Goal: Task Accomplishment & Management: Manage account settings

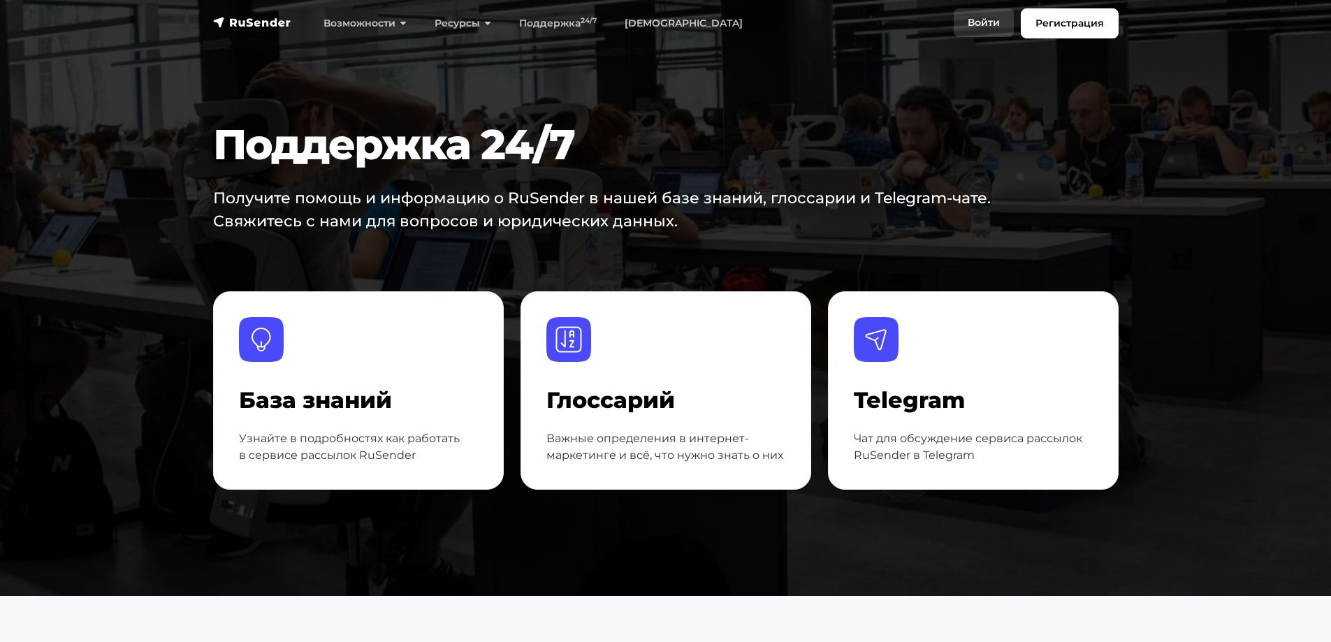
click at [989, 24] on link "Войти" at bounding box center [984, 22] width 60 height 29
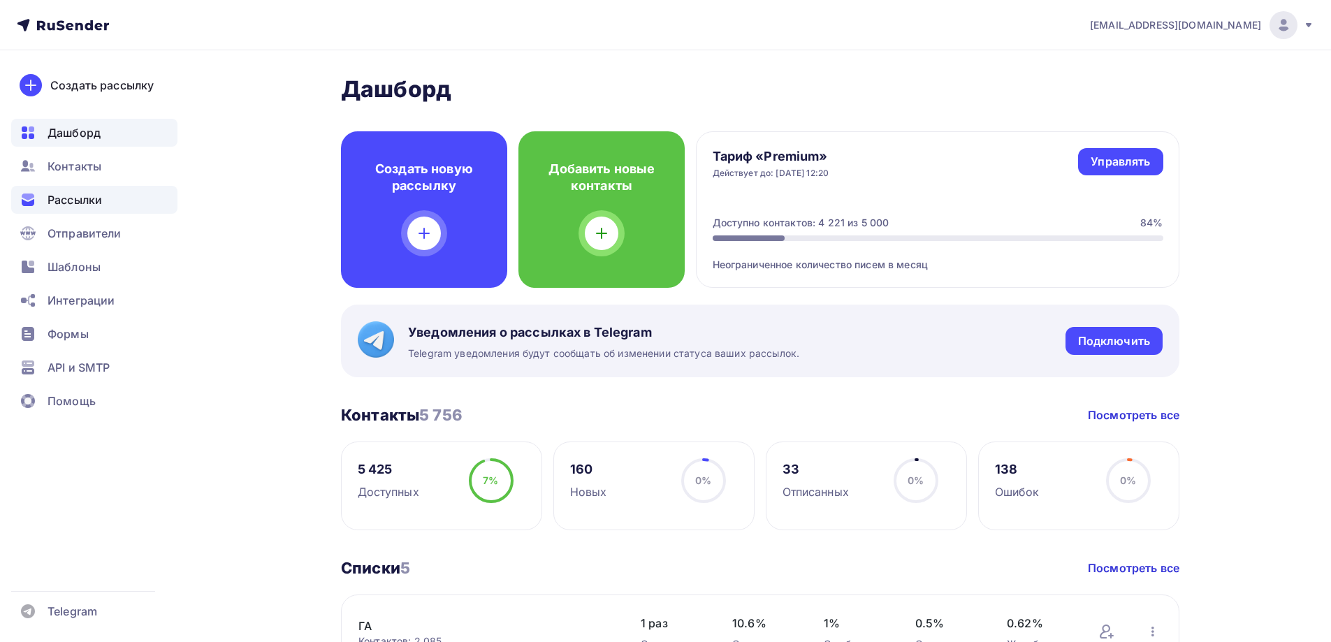
click at [59, 197] on span "Рассылки" at bounding box center [75, 199] width 55 height 17
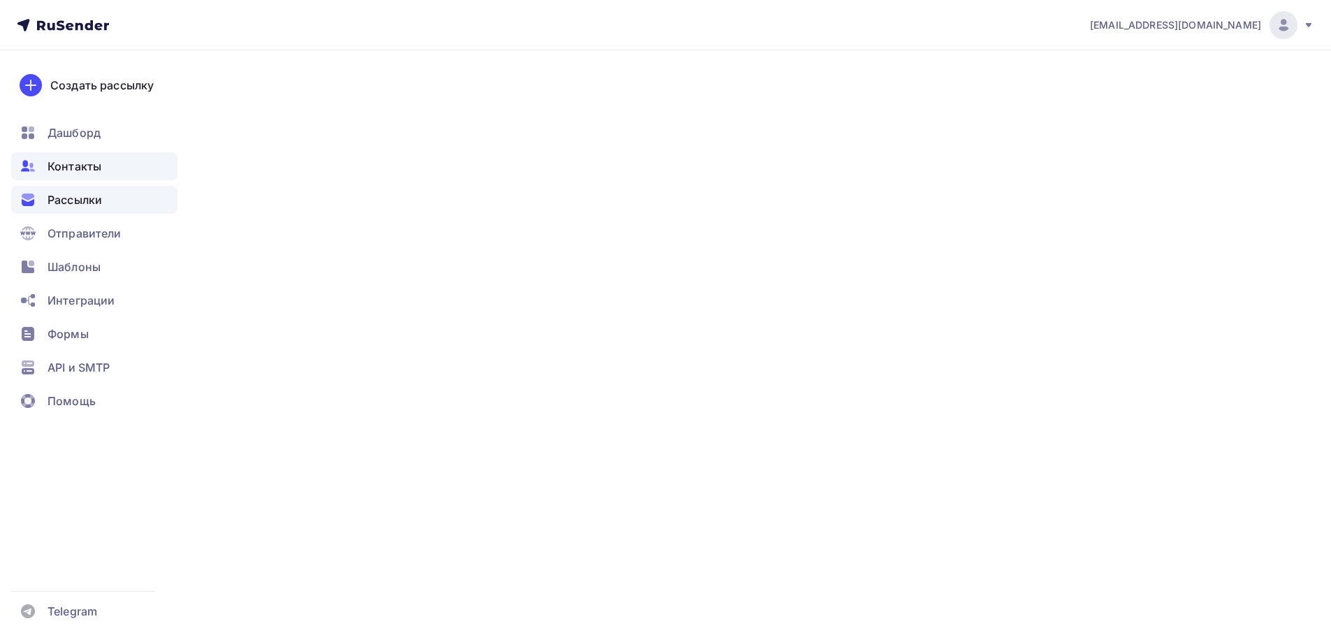
click at [64, 158] on span "Контакты" at bounding box center [75, 166] width 54 height 17
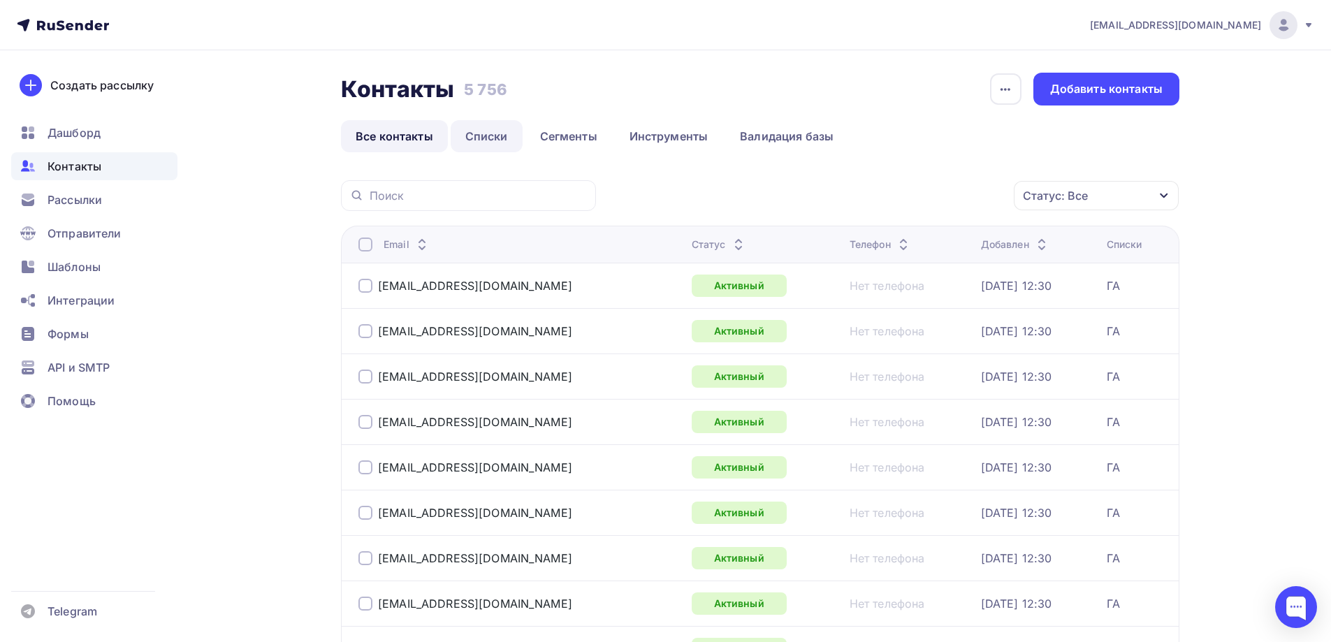
click at [487, 133] on link "Списки" at bounding box center [487, 136] width 72 height 32
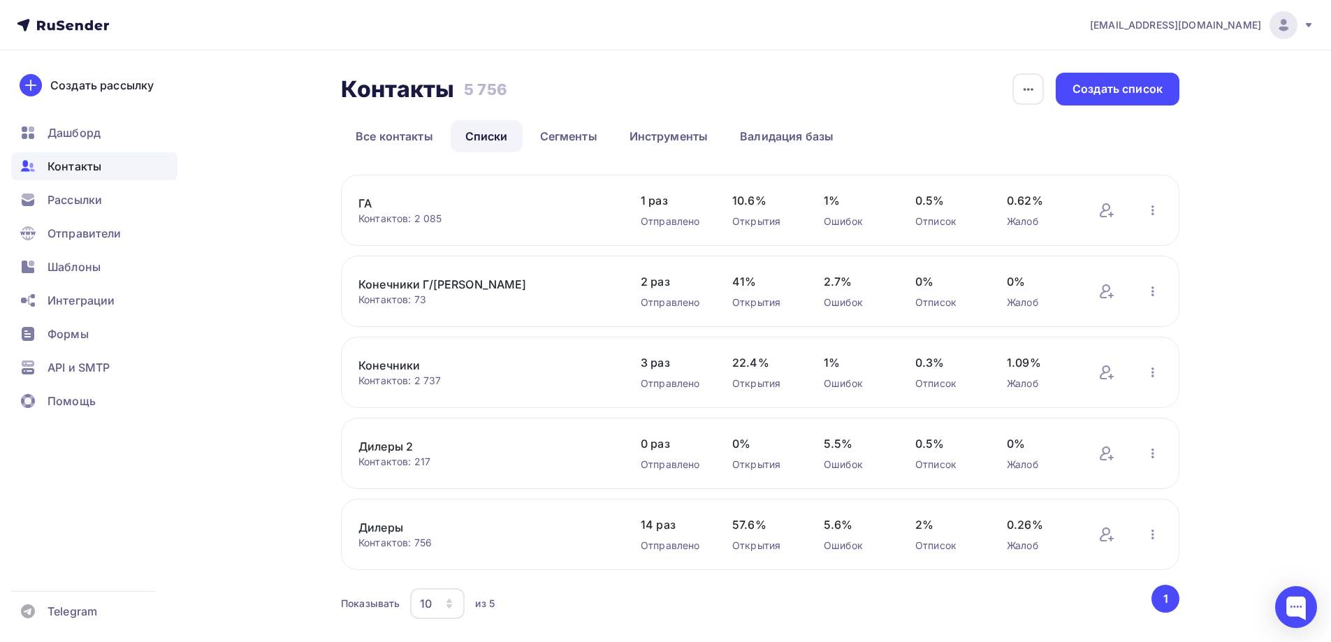
click at [384, 528] on link "Дилеры" at bounding box center [477, 527] width 238 height 17
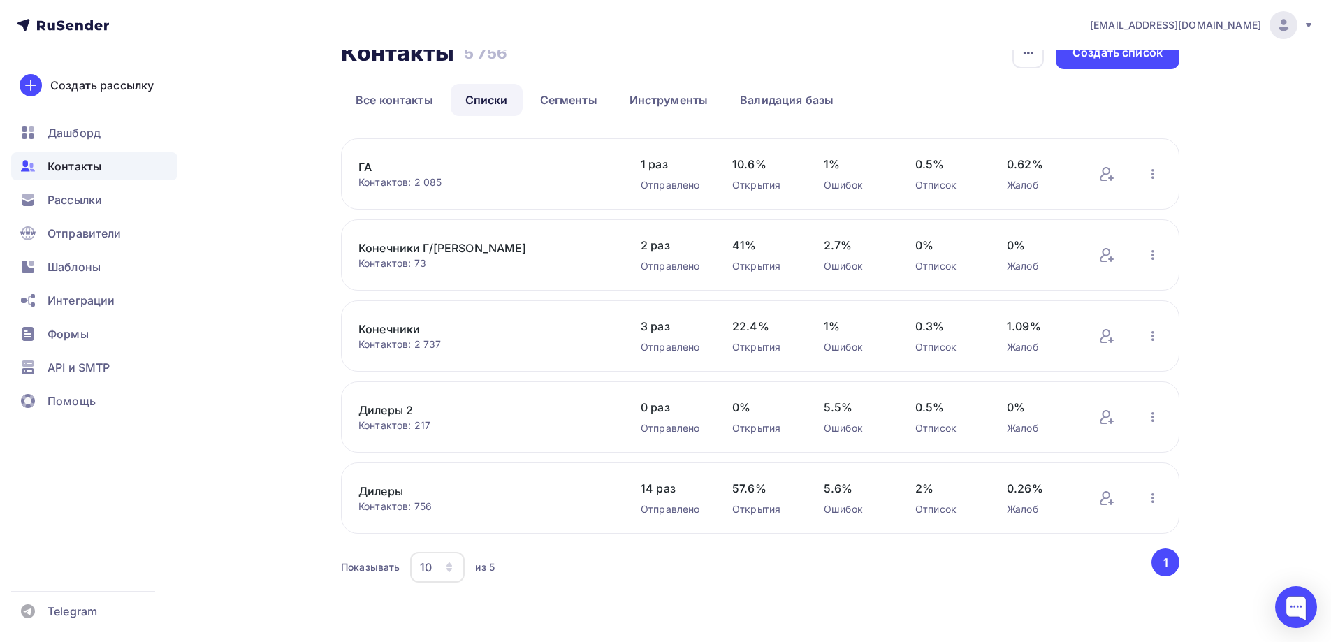
click at [1160, 507] on button "button" at bounding box center [1153, 498] width 18 height 18
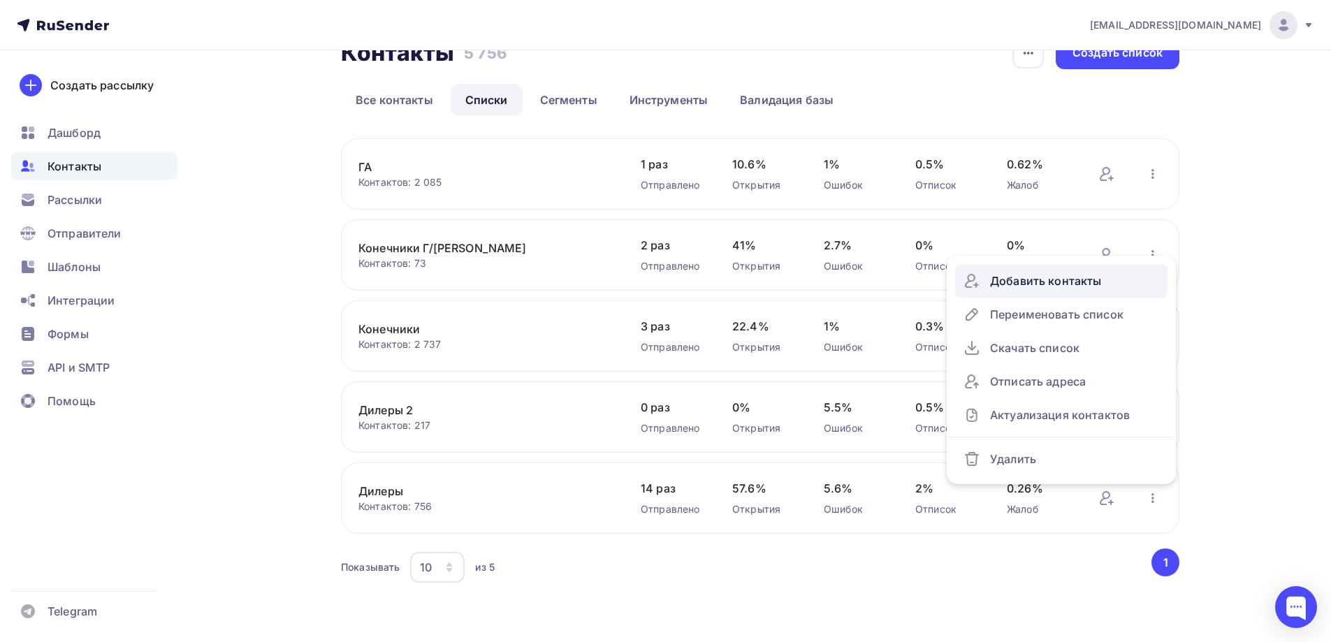
click at [1055, 287] on div "Добавить контакты" at bounding box center [1062, 281] width 196 height 22
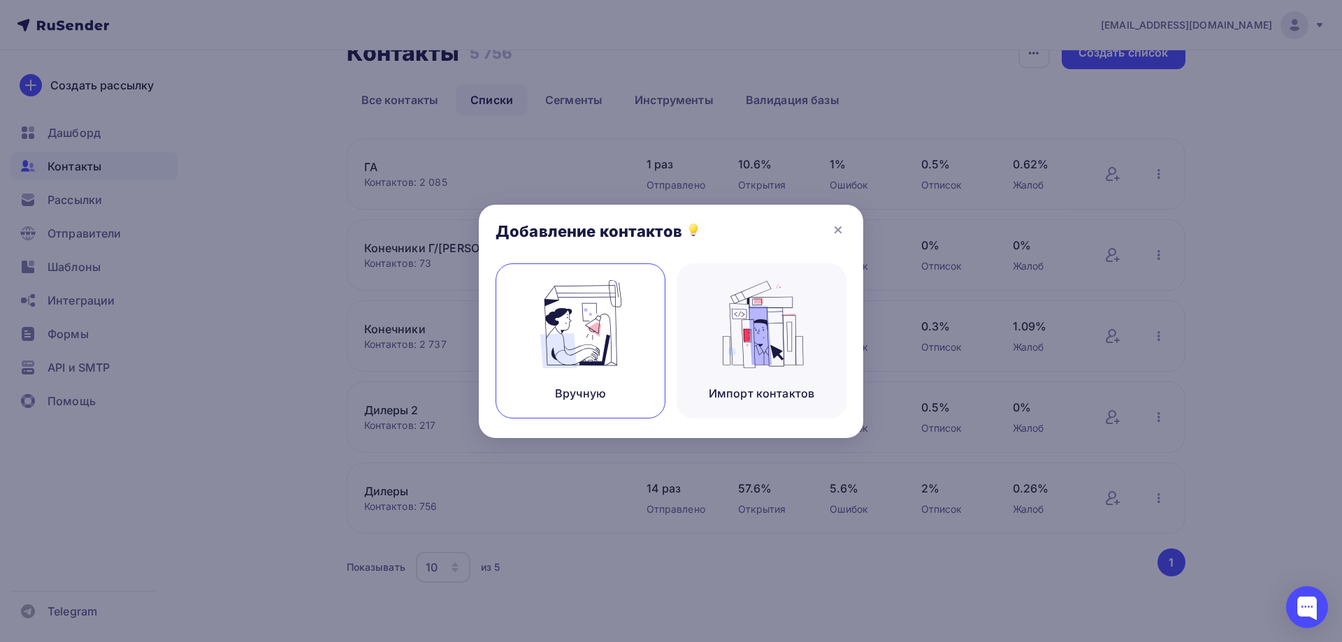
click at [600, 362] on img at bounding box center [581, 324] width 94 height 88
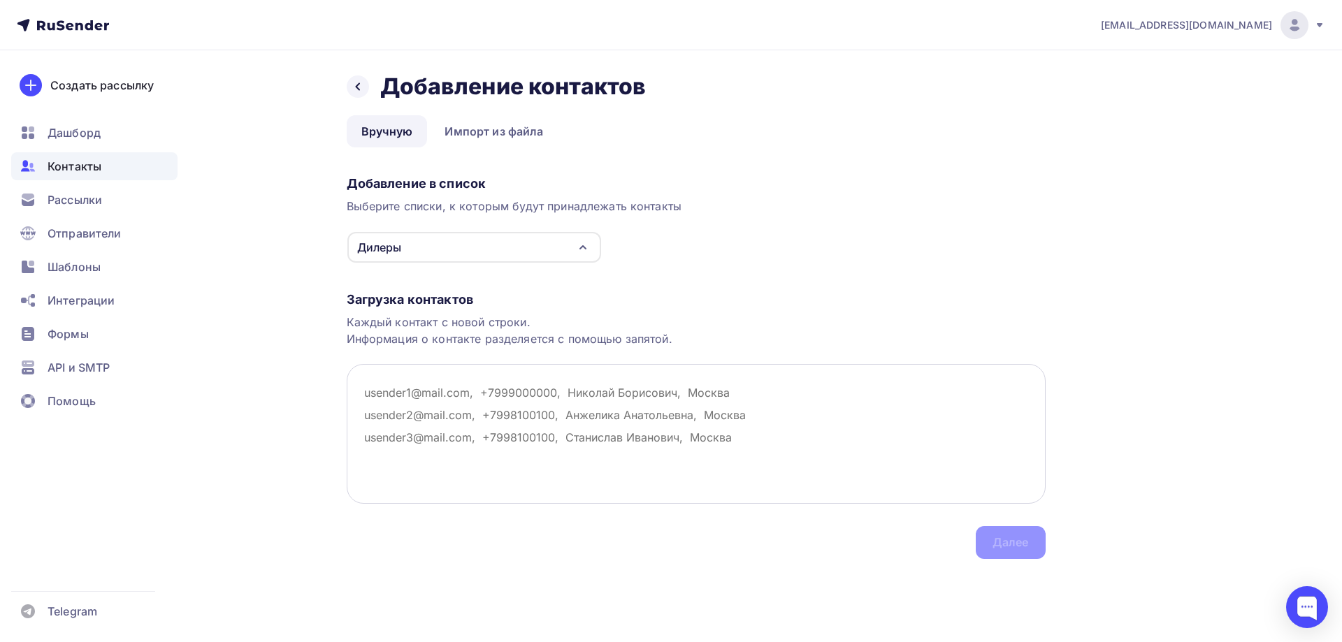
click at [360, 393] on textarea at bounding box center [696, 434] width 699 height 140
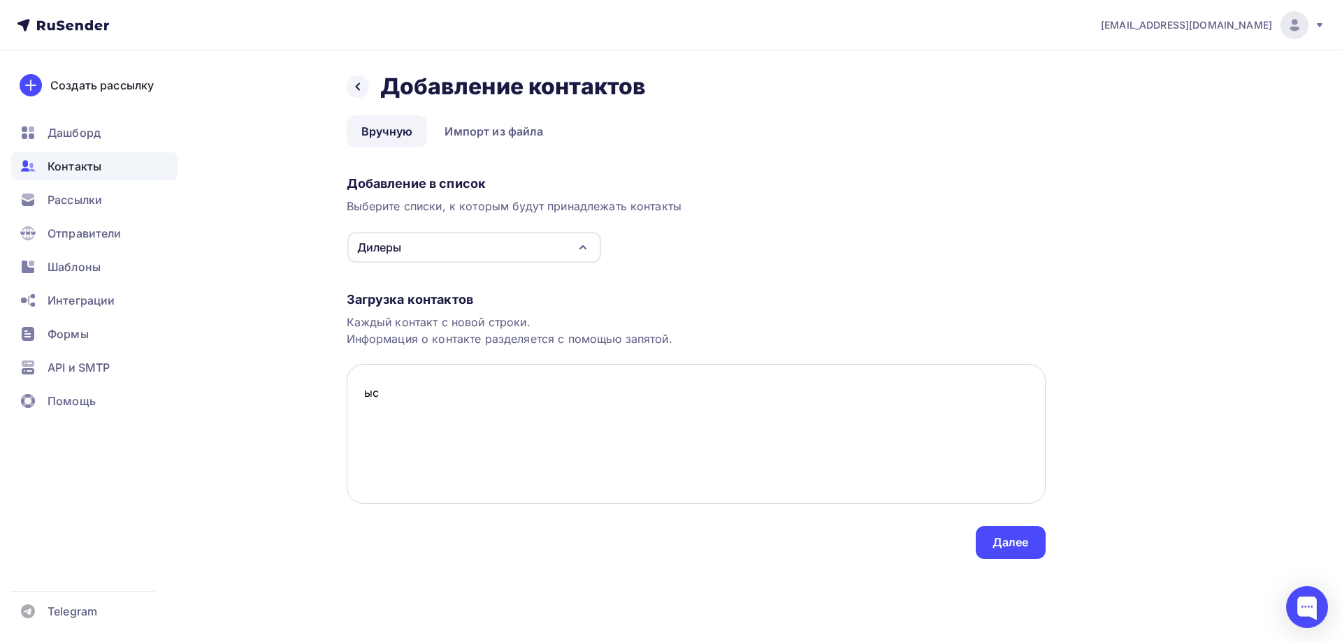
type textarea "ы"
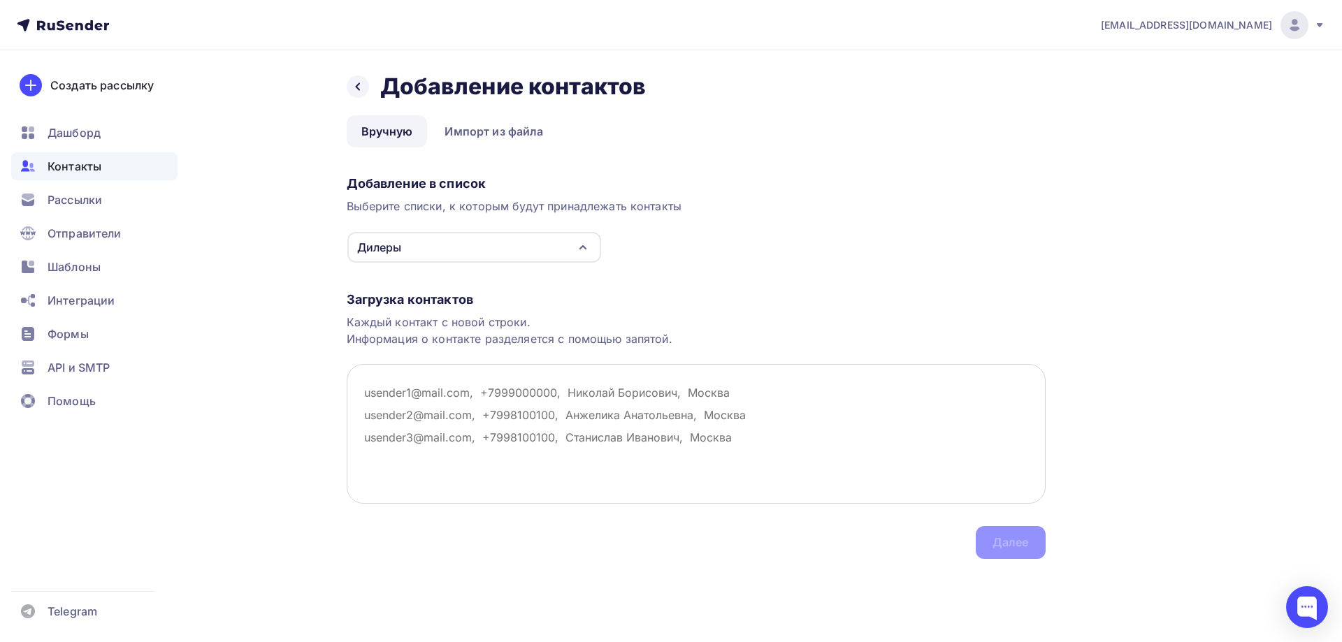
type textarea "a"
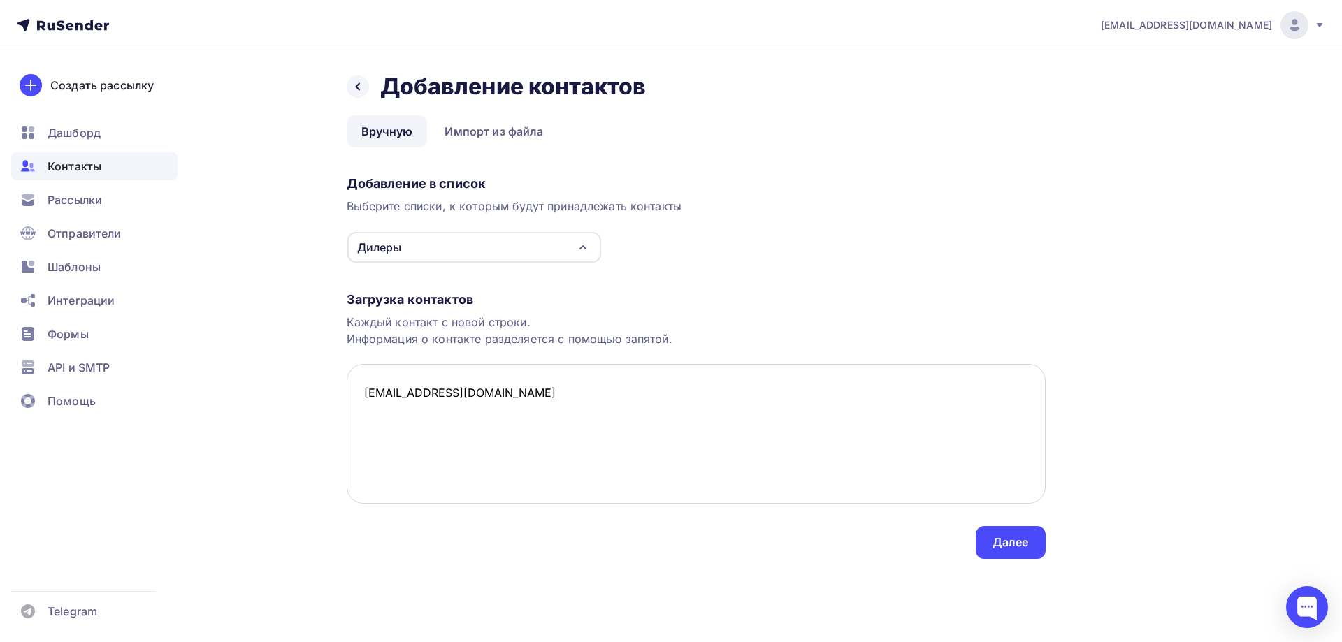
drag, startPoint x: 365, startPoint y: 389, endPoint x: 402, endPoint y: 394, distance: 37.4
click at [402, 394] on textarea "[EMAIL_ADDRESS][DOMAIN_NAME]" at bounding box center [696, 434] width 699 height 140
click at [381, 399] on textarea "[EMAIL_ADDRESS][DOMAIN_NAME]" at bounding box center [696, 434] width 699 height 140
click at [361, 392] on textarea "[EMAIL_ADDRESS][DOMAIN_NAME]" at bounding box center [696, 434] width 699 height 140
drag, startPoint x: 363, startPoint y: 392, endPoint x: 401, endPoint y: 393, distance: 38.4
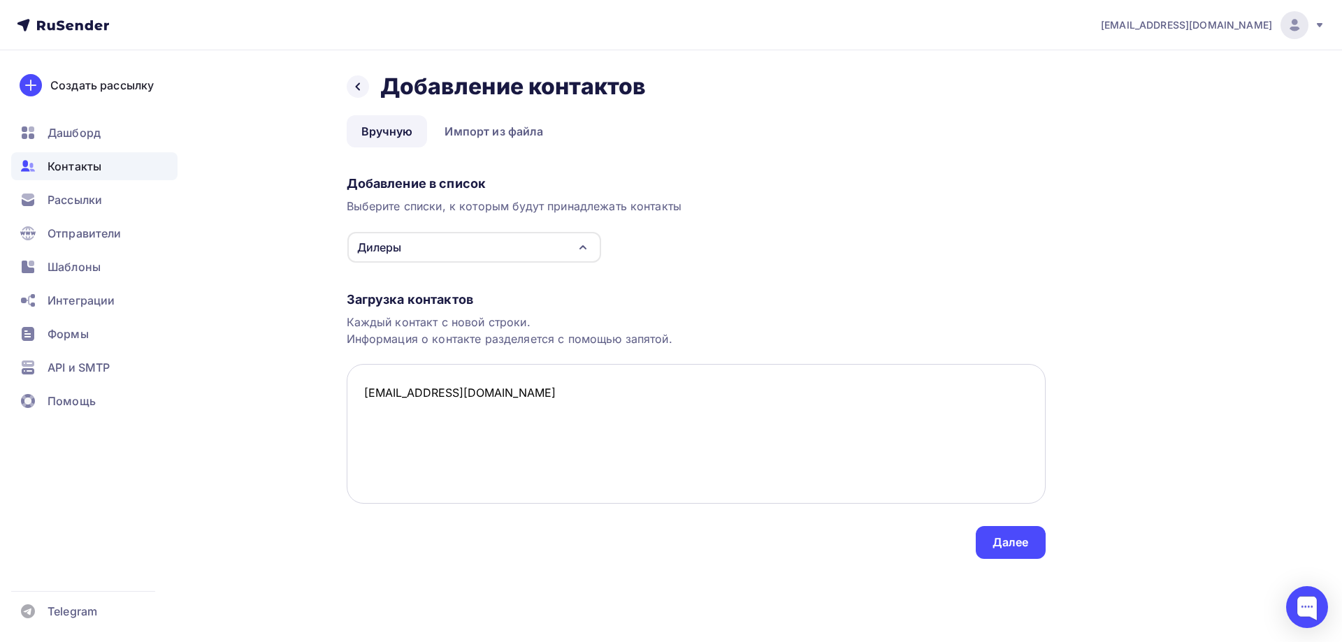
click at [401, 393] on textarea "[EMAIL_ADDRESS][DOMAIN_NAME]" at bounding box center [696, 434] width 699 height 140
drag, startPoint x: 513, startPoint y: 390, endPoint x: 351, endPoint y: 398, distance: 162.3
click at [352, 398] on textarea "[EMAIL_ADDRESS][DOMAIN_NAME]" at bounding box center [696, 434] width 699 height 140
paste textarea "c"
paste textarea "[EMAIL_ADDRESS][DOMAIN_NAME]"
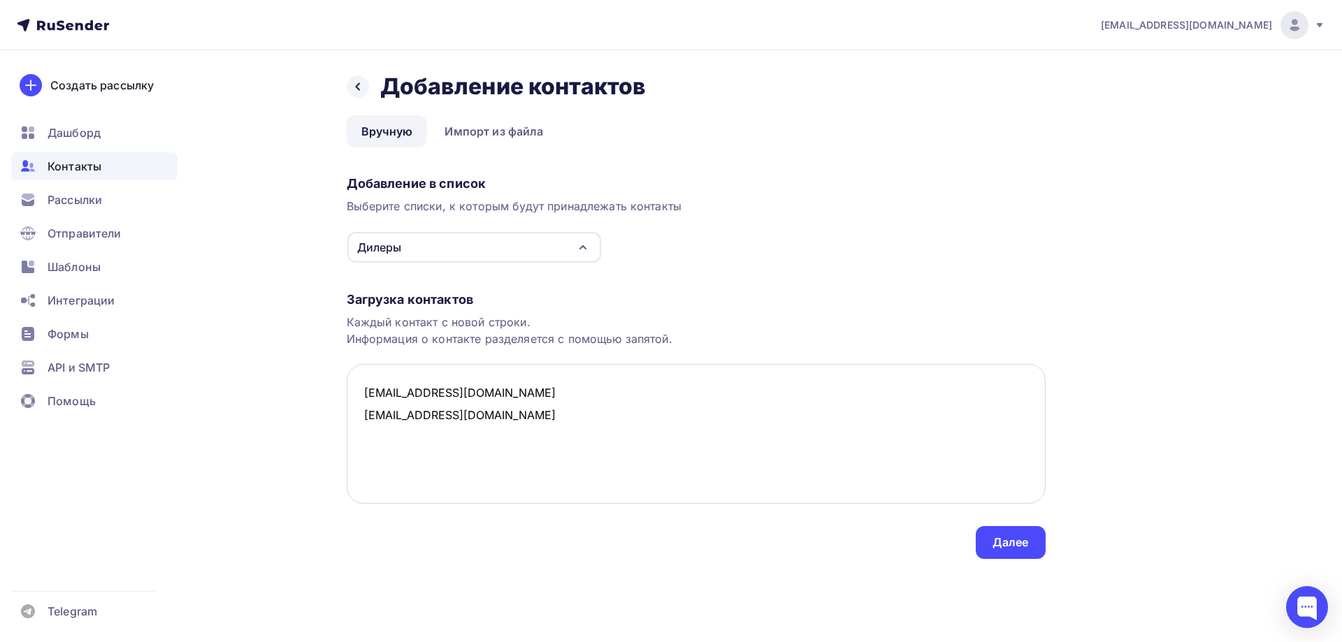
click at [372, 418] on textarea "[EMAIL_ADDRESS][DOMAIN_NAME] [EMAIL_ADDRESS][DOMAIN_NAME]" at bounding box center [696, 434] width 699 height 140
click at [377, 418] on textarea "[EMAIL_ADDRESS][DOMAIN_NAME] [EMAIL_ADDRESS][DOMAIN_NAME]" at bounding box center [696, 434] width 699 height 140
click at [519, 412] on textarea "[EMAIL_ADDRESS][DOMAIN_NAME] [DOMAIN_NAME][EMAIL_ADDRESS][DOMAIN_NAME]" at bounding box center [696, 434] width 699 height 140
paste textarea "[EMAIL_ADDRESS][DOMAIN_NAME]"
click at [423, 435] on textarea "[EMAIL_ADDRESS][DOMAIN_NAME] [DOMAIN_NAME][EMAIL_ADDRESS][DOMAIN_NAME] [DOMAIN_…" at bounding box center [696, 434] width 699 height 140
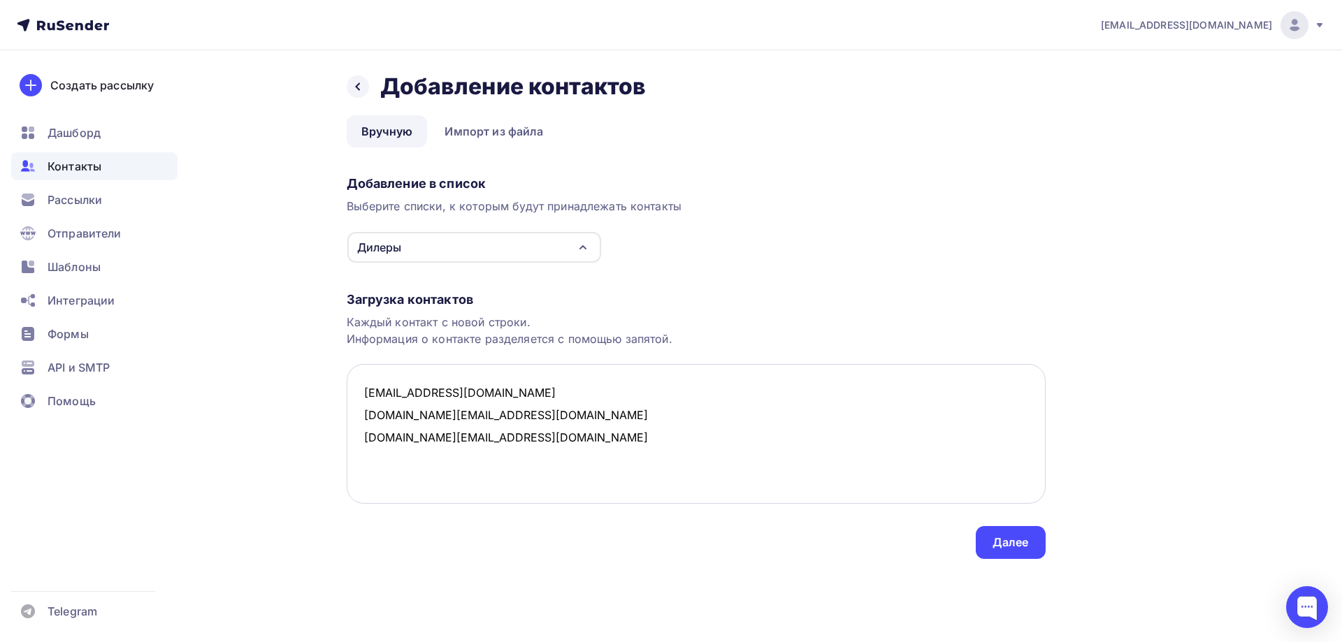
click at [413, 439] on textarea "[EMAIL_ADDRESS][DOMAIN_NAME] [DOMAIN_NAME][EMAIL_ADDRESS][DOMAIN_NAME] [DOMAIN_…" at bounding box center [696, 434] width 699 height 140
click at [513, 438] on textarea "[EMAIL_ADDRESS][DOMAIN_NAME] [DOMAIN_NAME][EMAIL_ADDRESS][DOMAIN_NAME] [DOMAIN_…" at bounding box center [696, 434] width 699 height 140
paste textarea "[EMAIL_ADDRESS][DOMAIN_NAME]"
click at [375, 459] on textarea "[EMAIL_ADDRESS][DOMAIN_NAME] [DOMAIN_NAME][EMAIL_ADDRESS][DOMAIN_NAME] [DOMAIN_…" at bounding box center [696, 434] width 699 height 140
type textarea "[EMAIL_ADDRESS][DOMAIN_NAME] [DOMAIN_NAME][EMAIL_ADDRESS][DOMAIN_NAME] [DOMAIN_…"
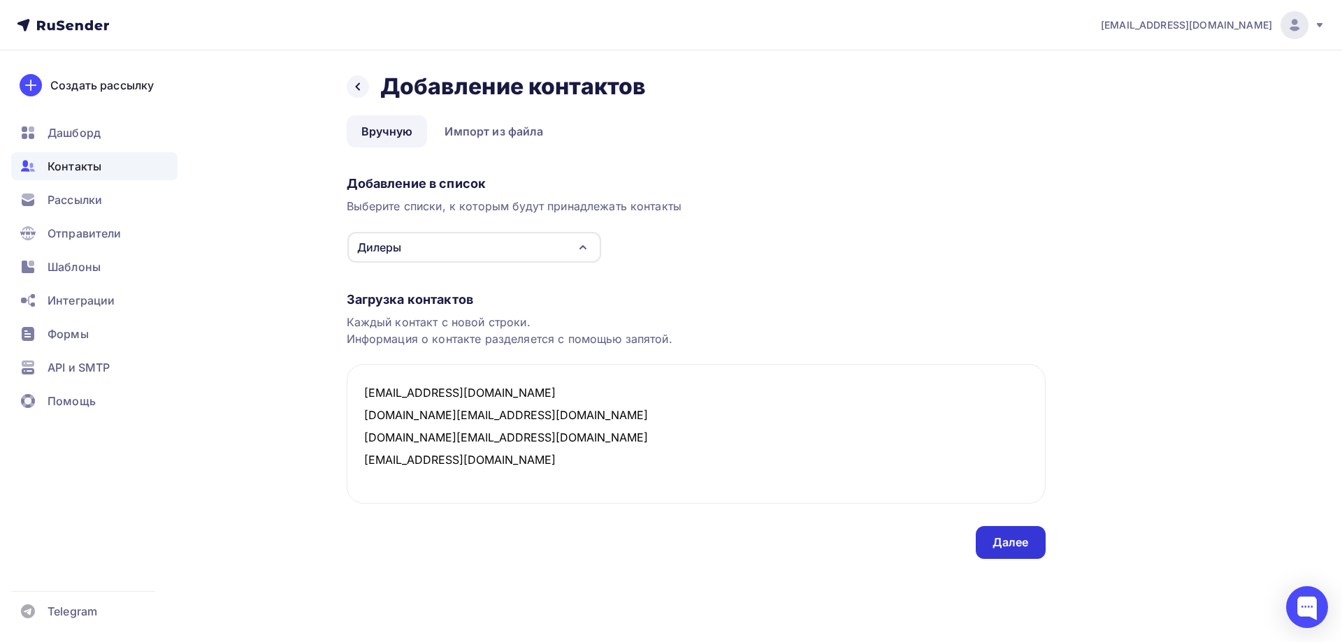
click at [1019, 545] on div "Далее" at bounding box center [1010, 543] width 36 height 16
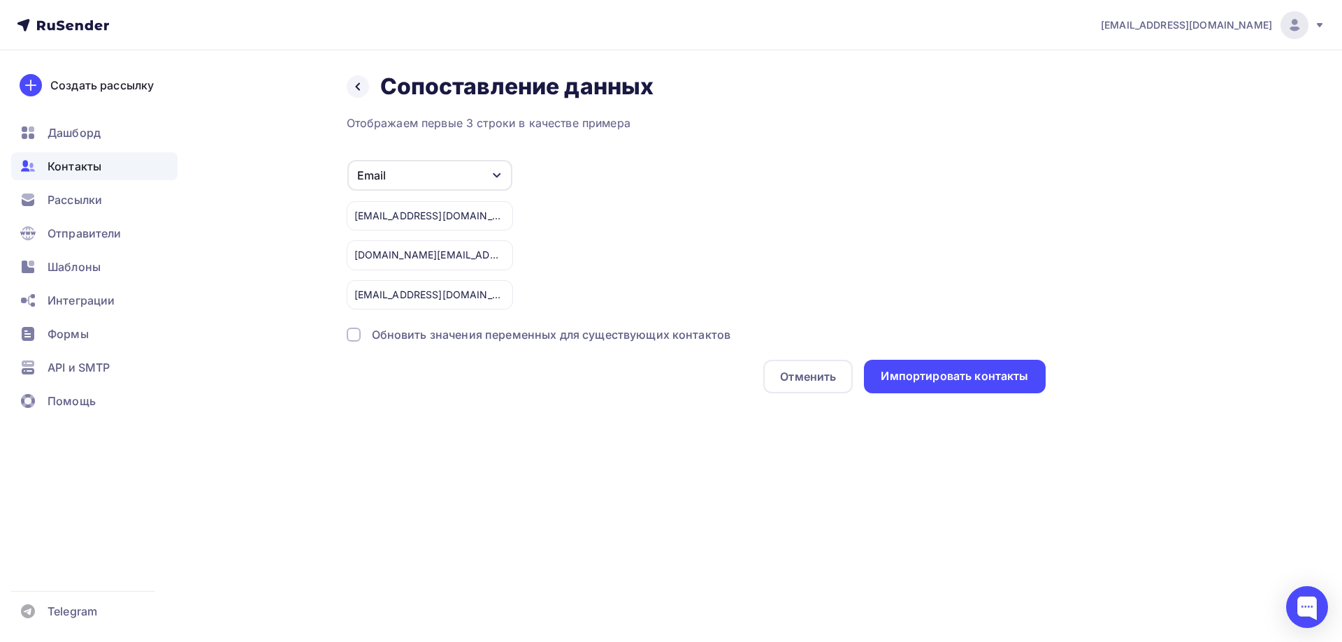
click at [357, 335] on div at bounding box center [354, 335] width 14 height 14
click at [968, 378] on div "Импортировать контакты" at bounding box center [953, 376] width 147 height 16
